Goal: Task Accomplishment & Management: Use online tool/utility

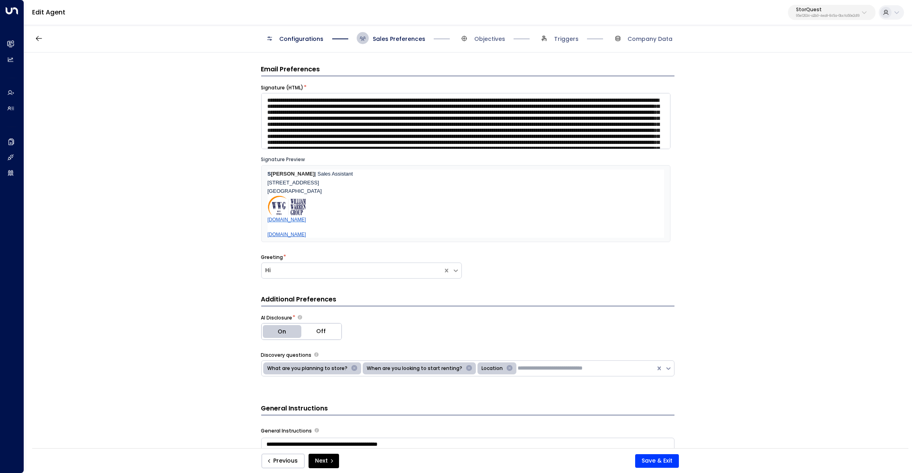
scroll to position [61, 0]
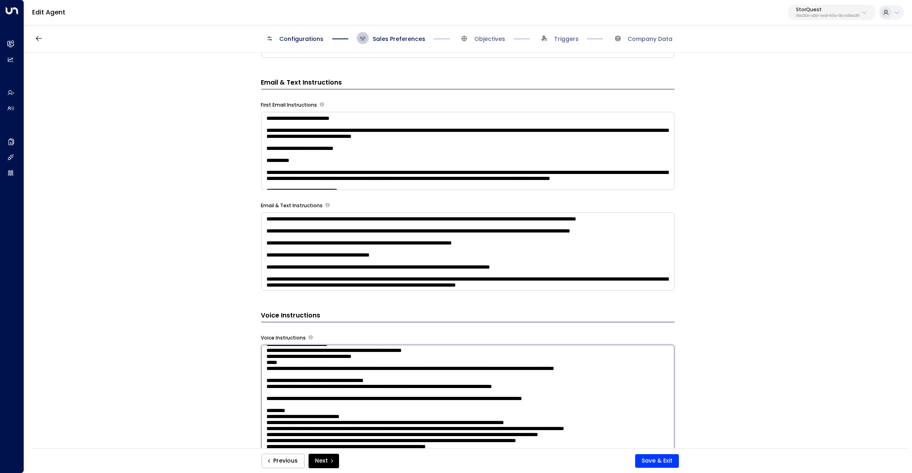
click at [362, 386] on textarea at bounding box center [467, 454] width 413 height 219
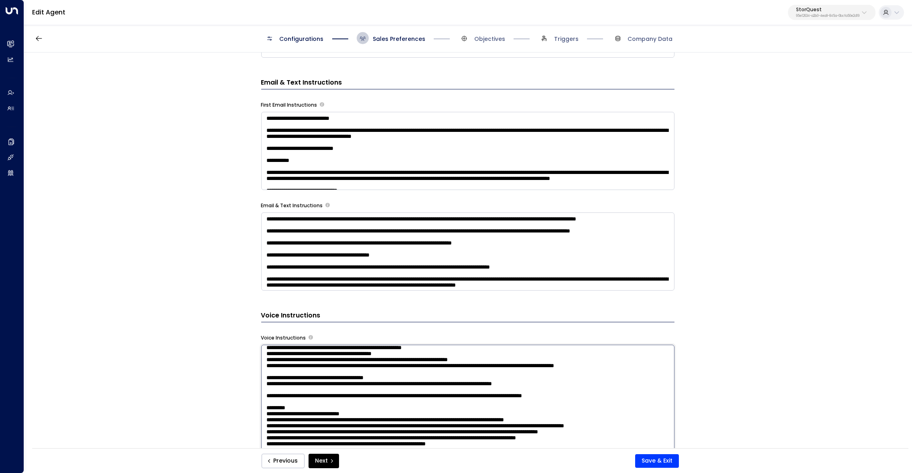
scroll to position [65, 0]
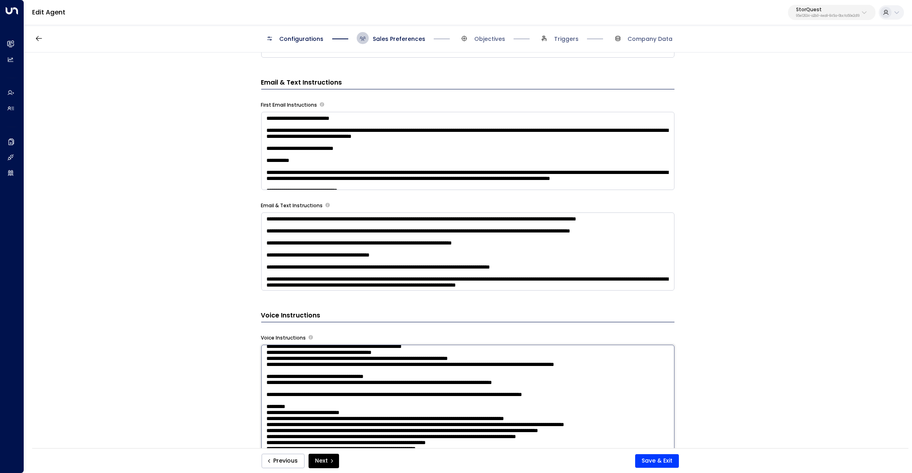
drag, startPoint x: 502, startPoint y: 385, endPoint x: 247, endPoint y: 369, distance: 255.6
click at [261, 369] on textarea at bounding box center [467, 454] width 413 height 219
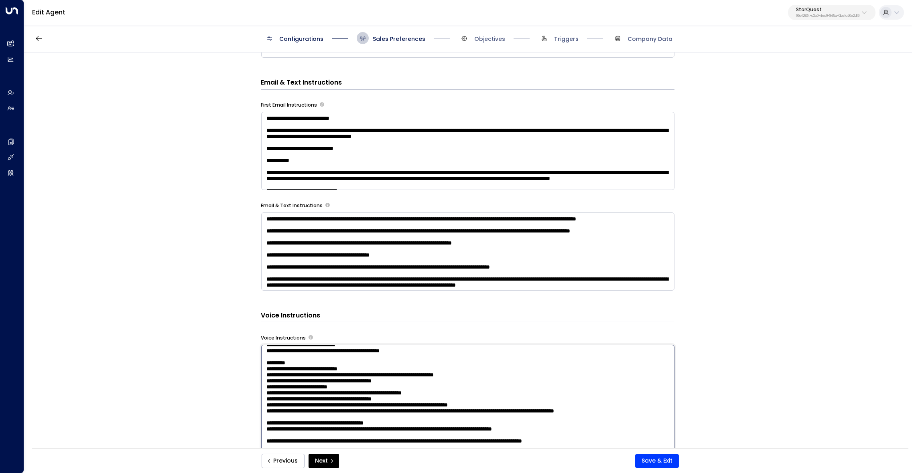
scroll to position [0, 0]
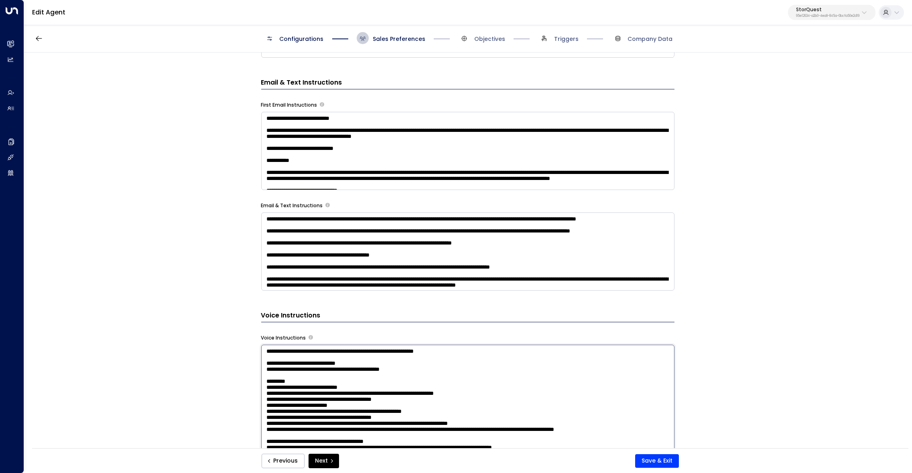
drag, startPoint x: 658, startPoint y: 396, endPoint x: 239, endPoint y: 345, distance: 422.7
click at [261, 345] on textarea at bounding box center [467, 454] width 413 height 219
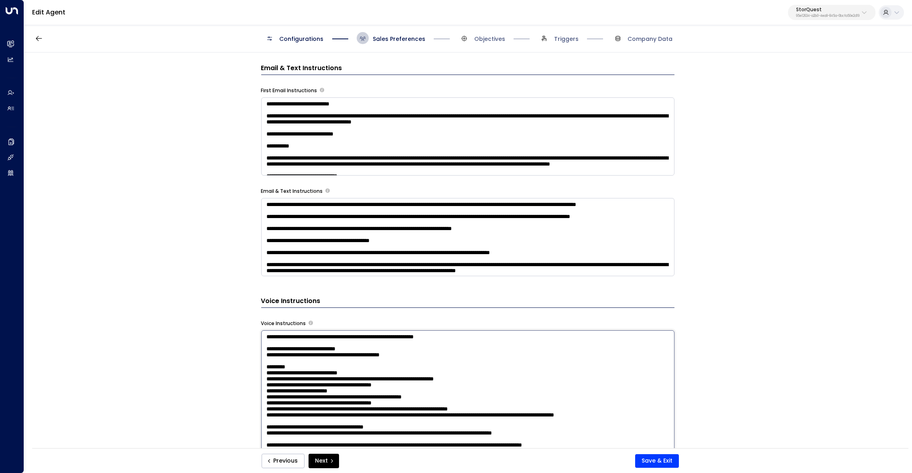
scroll to position [475, 0]
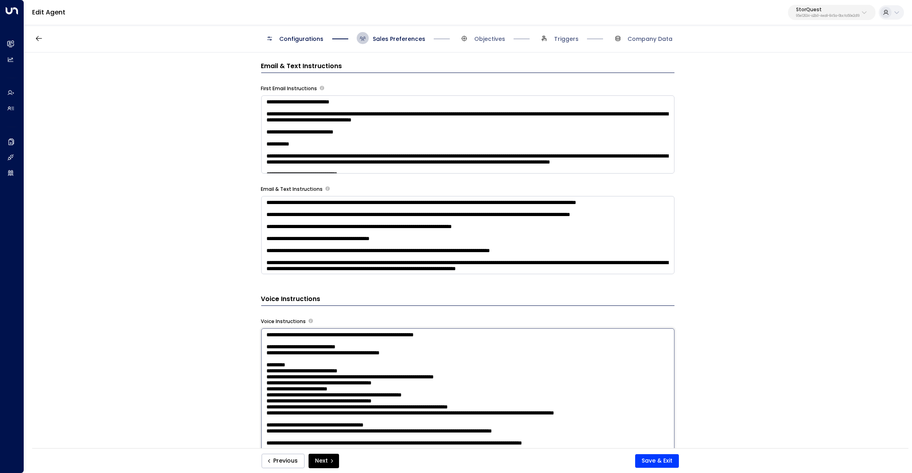
click at [436, 334] on textarea at bounding box center [467, 438] width 413 height 219
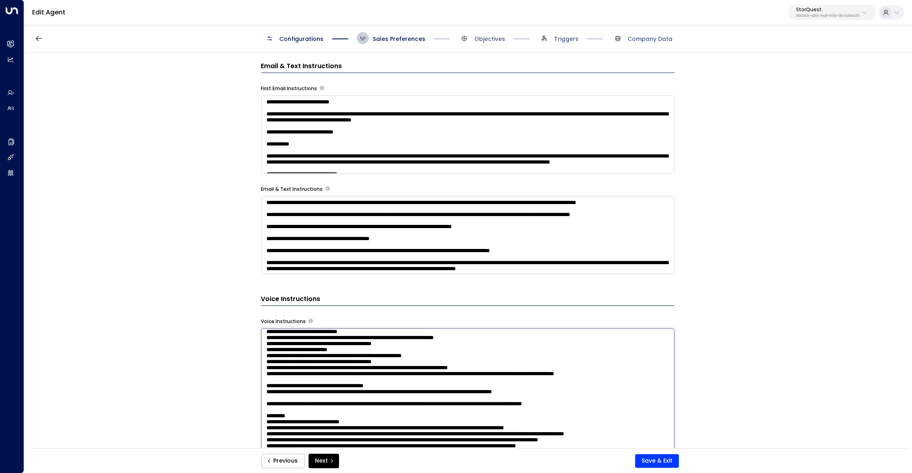
scroll to position [0, 0]
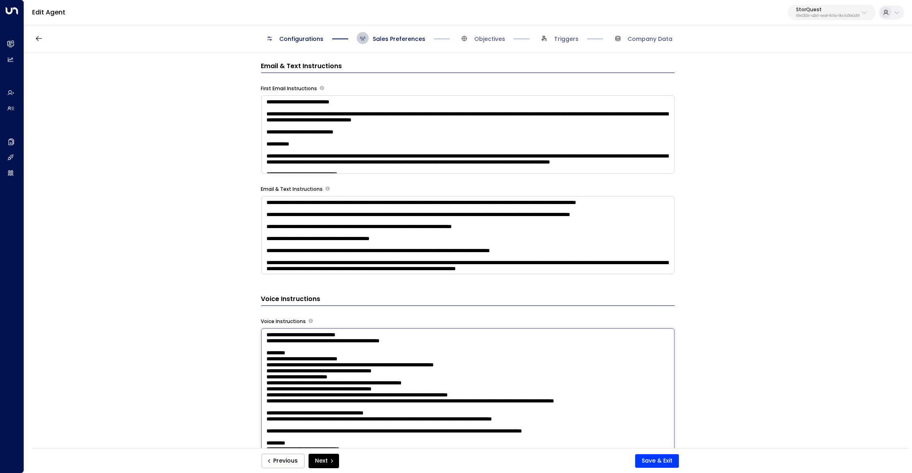
drag, startPoint x: 656, startPoint y: 402, endPoint x: 202, endPoint y: 304, distance: 465.1
click at [261, 329] on textarea at bounding box center [467, 438] width 413 height 219
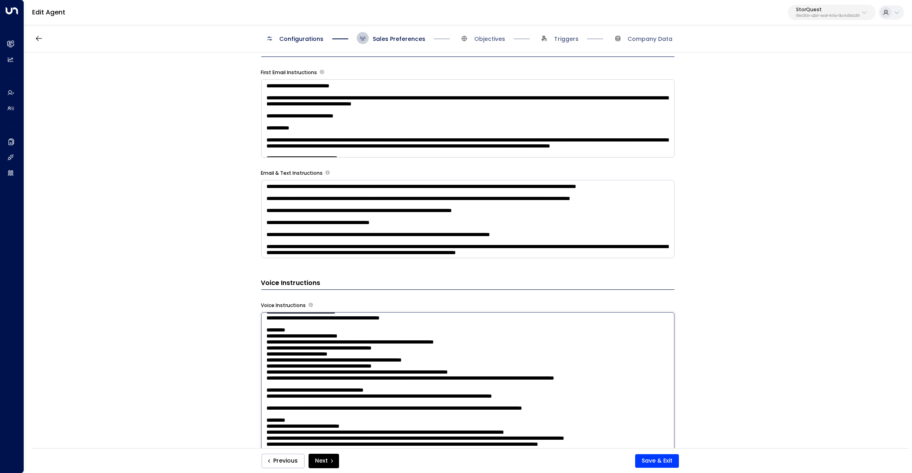
scroll to position [8, 0]
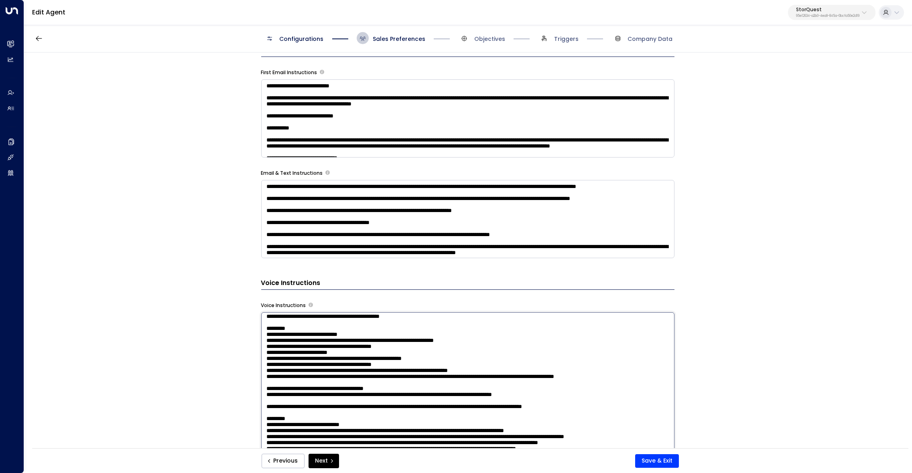
click at [387, 356] on textarea at bounding box center [467, 422] width 413 height 219
drag, startPoint x: 553, startPoint y: 396, endPoint x: 261, endPoint y: 379, distance: 292.5
click at [261, 379] on textarea at bounding box center [467, 422] width 413 height 219
paste textarea "**********"
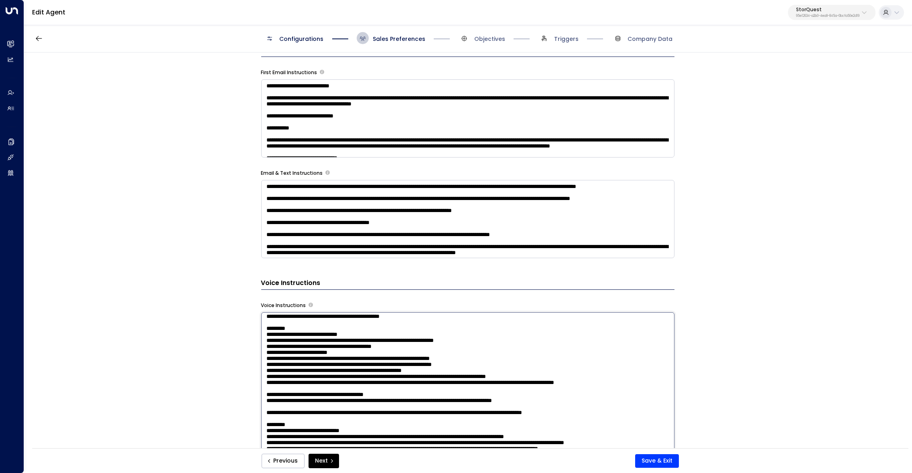
click at [452, 379] on textarea at bounding box center [467, 422] width 413 height 219
click at [457, 395] on textarea at bounding box center [467, 422] width 413 height 219
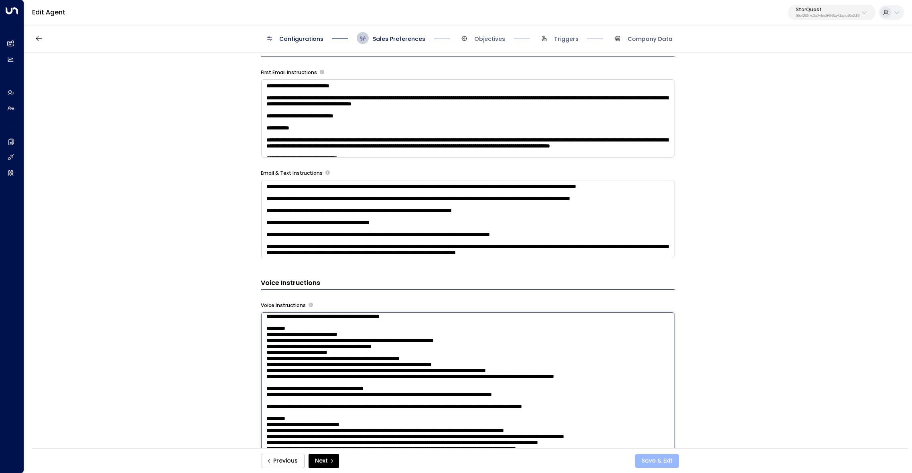
type textarea "**********"
click at [665, 463] on button "Save & Exit" at bounding box center [657, 462] width 44 height 14
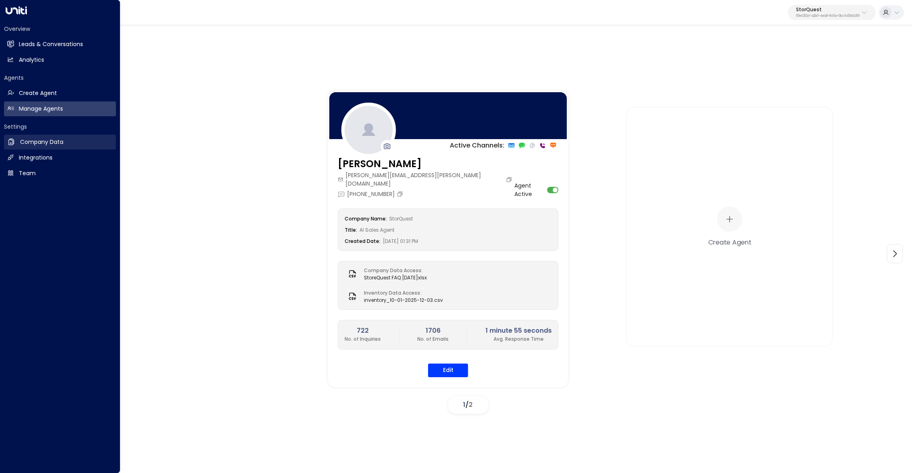
click at [16, 145] on link "Company Data Company Data" at bounding box center [60, 142] width 112 height 15
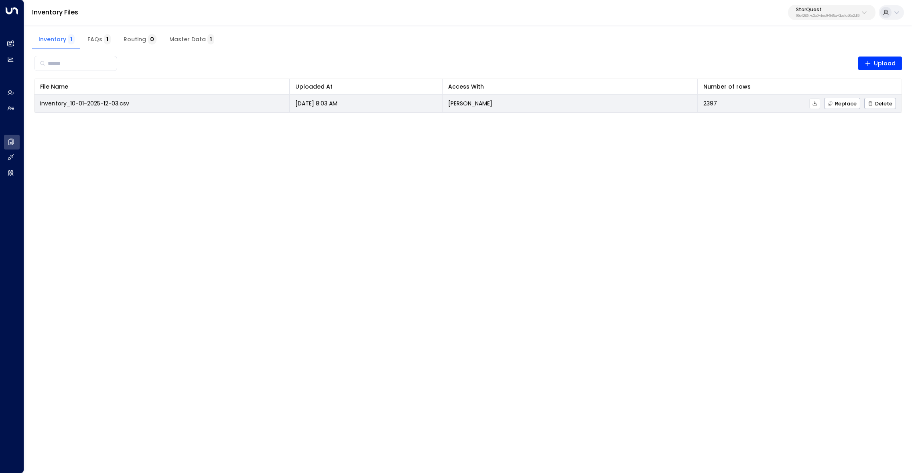
click at [253, 108] on td "inventory_10-01-2025-12-03.csv" at bounding box center [161, 104] width 255 height 18
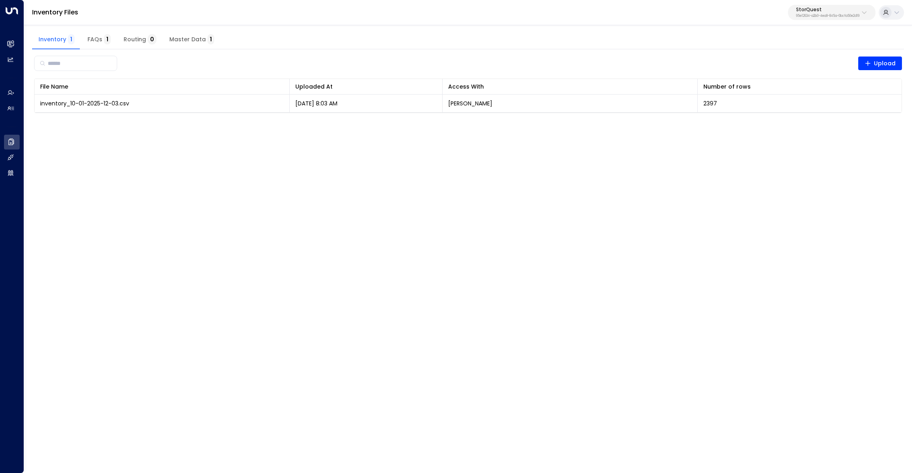
click at [173, 37] on span "Master Data 1" at bounding box center [191, 39] width 45 height 7
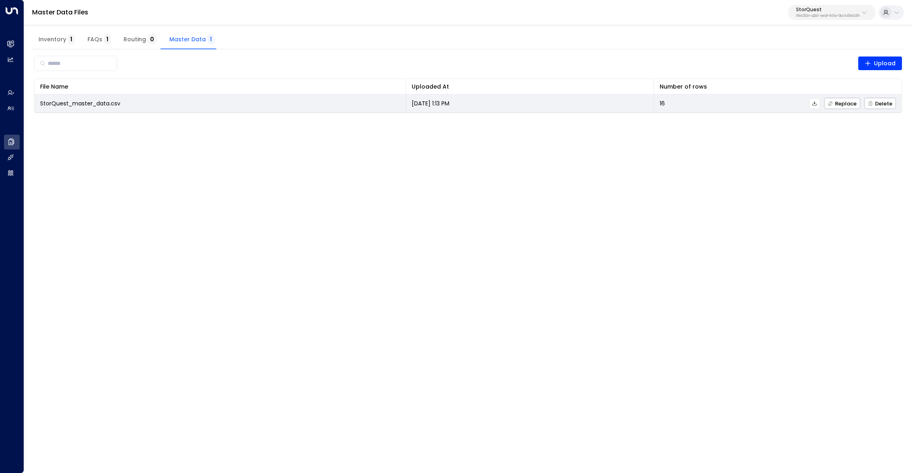
click at [815, 102] on icon at bounding box center [815, 104] width 6 height 6
click at [850, 104] on span "Replace" at bounding box center [842, 103] width 29 height 5
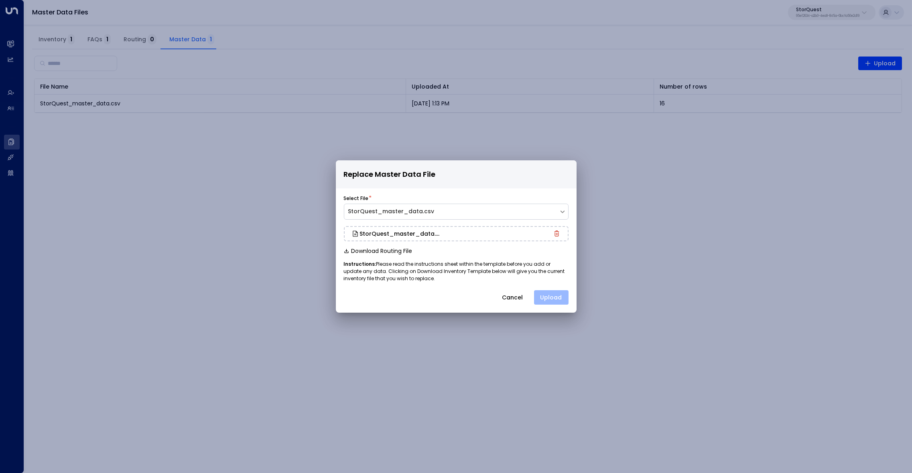
click at [555, 298] on button "Upload" at bounding box center [551, 297] width 34 height 14
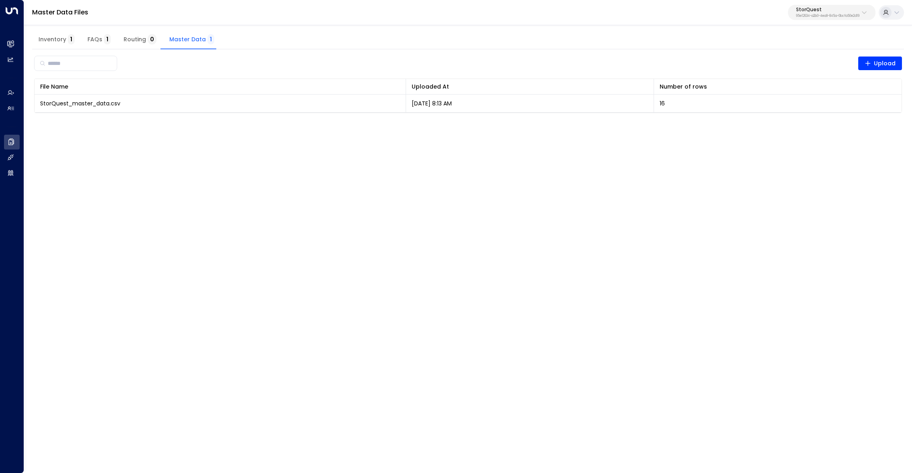
click at [59, 39] on span "Inventory 1" at bounding box center [57, 39] width 36 height 7
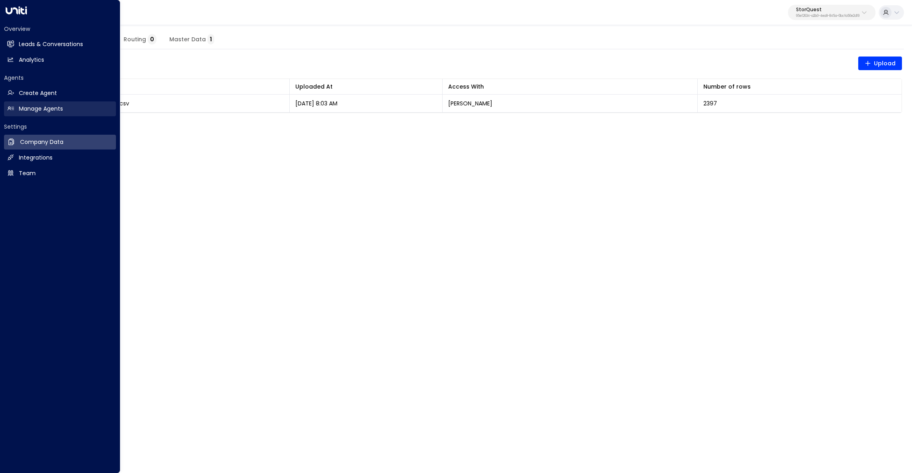
click at [37, 105] on h2 "Manage Agents" at bounding box center [41, 109] width 44 height 8
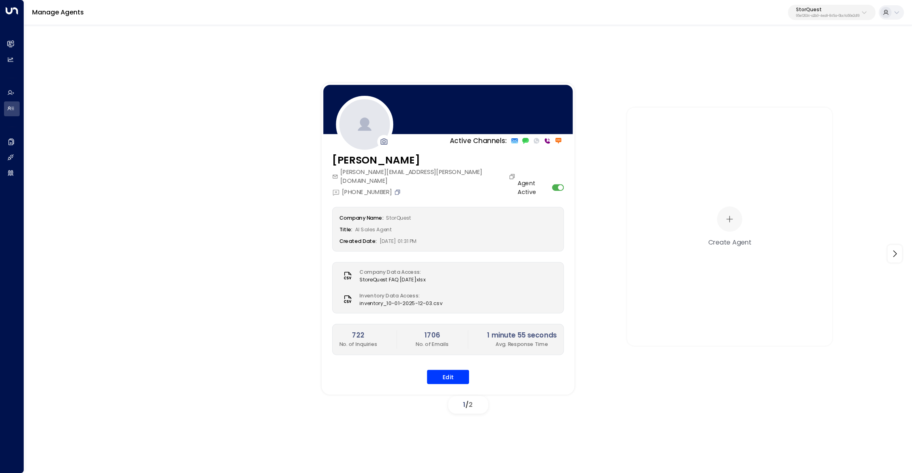
click at [398, 189] on icon "Copy" at bounding box center [397, 192] width 7 height 7
click at [401, 189] on icon "Copy" at bounding box center [397, 192] width 7 height 7
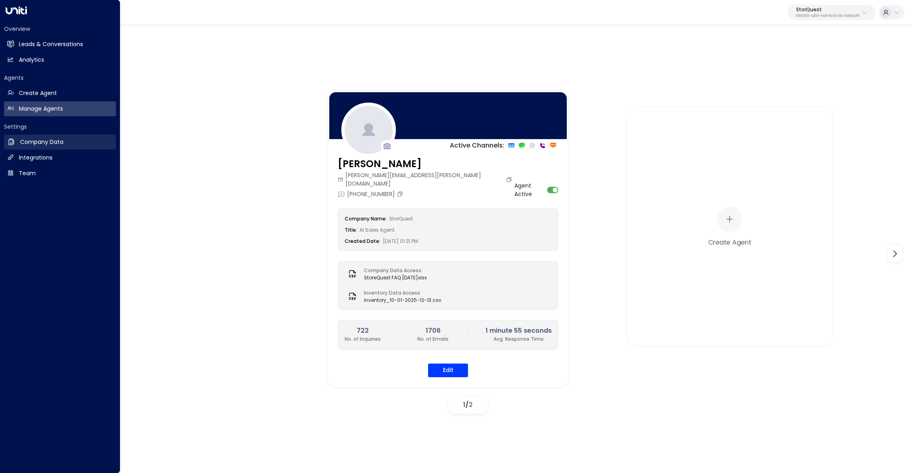
click at [35, 140] on h2 "Company Data" at bounding box center [41, 142] width 43 height 8
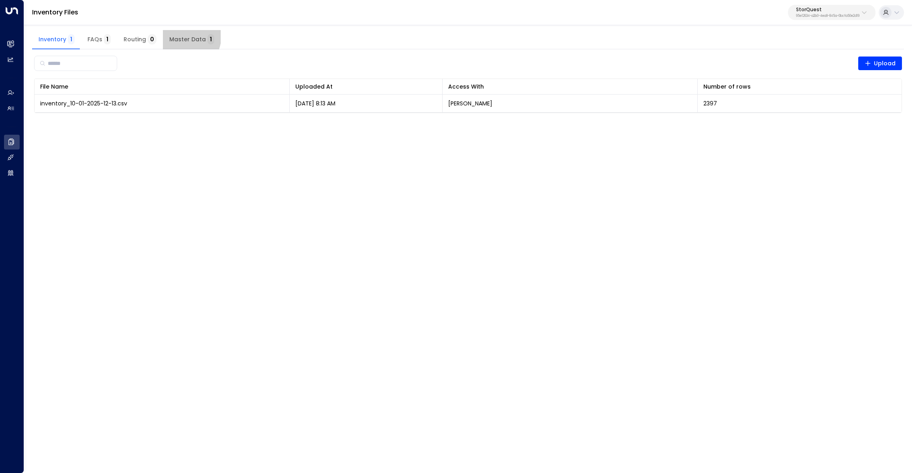
click at [177, 35] on button "Master Data 1" at bounding box center [192, 39] width 58 height 19
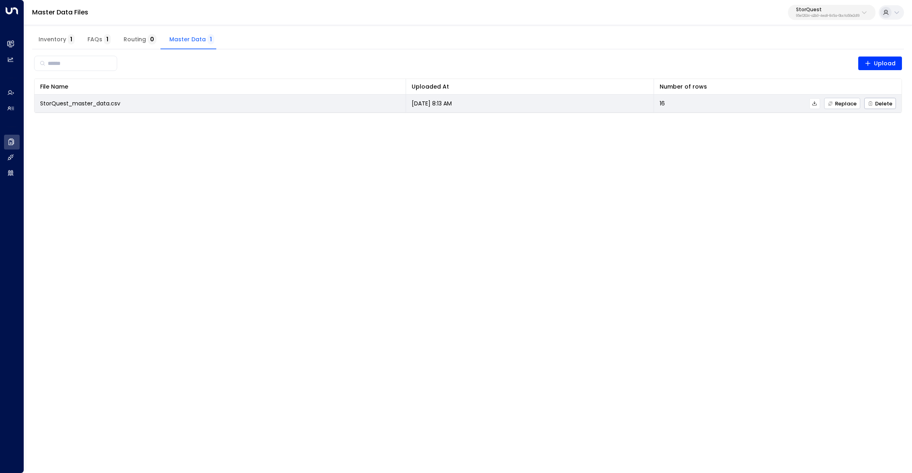
click at [845, 106] on span "Replace" at bounding box center [842, 103] width 29 height 5
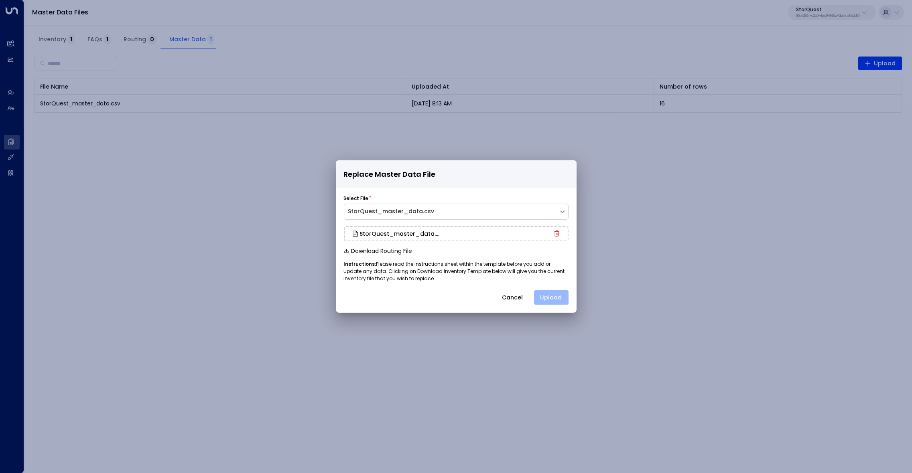
click at [558, 299] on button "Upload" at bounding box center [551, 297] width 34 height 14
